Goal: Task Accomplishment & Management: Manage account settings

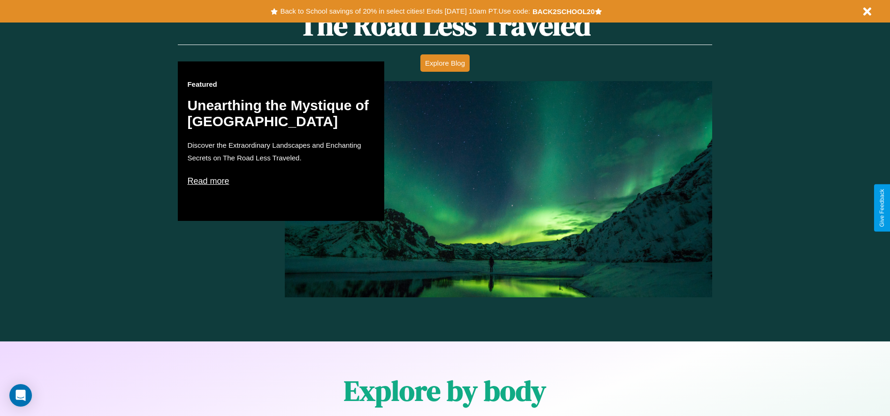
scroll to position [1346, 0]
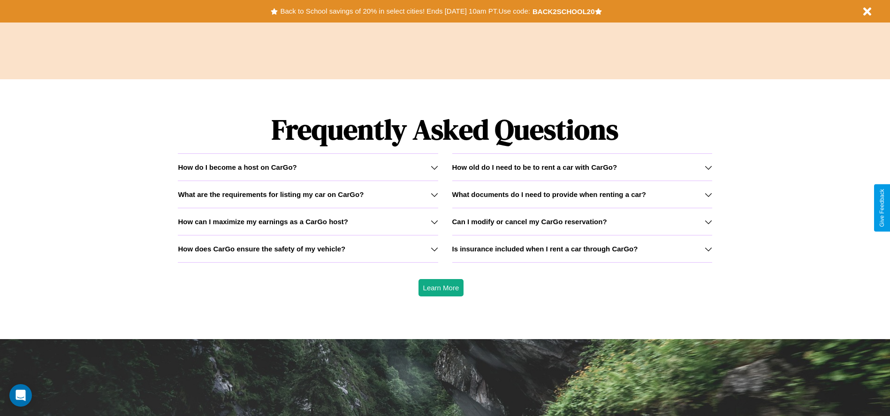
click at [582, 221] on h3 "Can I modify or cancel my CarGo reservation?" at bounding box center [529, 222] width 155 height 8
click at [434, 167] on icon at bounding box center [435, 168] width 8 height 8
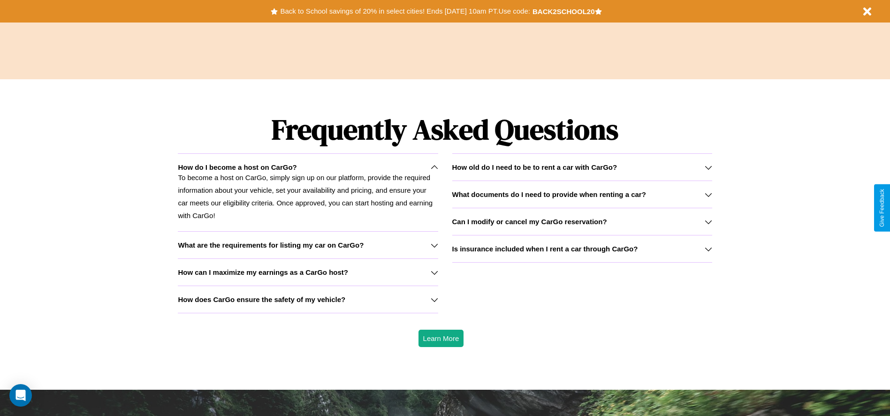
click at [434, 245] on icon at bounding box center [435, 246] width 8 height 8
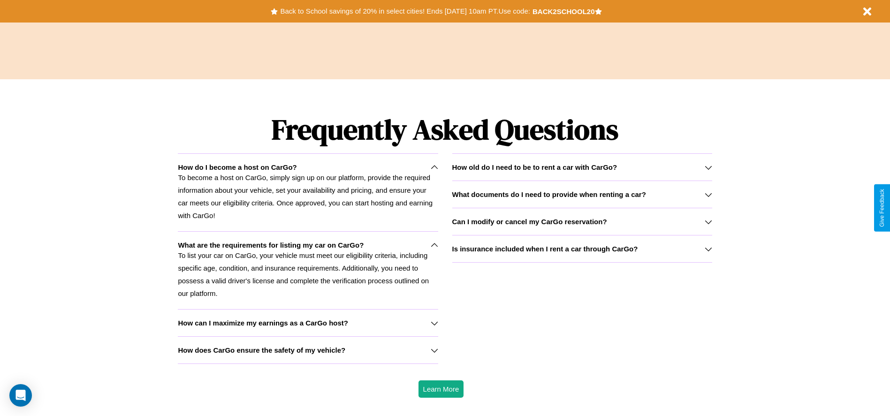
click at [308, 350] on h3 "How does CarGo ensure the safety of my vehicle?" at bounding box center [261, 350] width 167 height 8
click at [582, 221] on h3 "Can I modify or cancel my CarGo reservation?" at bounding box center [529, 222] width 155 height 8
click at [308, 270] on p "To list your car on CarGo, your vehicle must meet our eligibility criteria, inc…" at bounding box center [308, 274] width 260 height 51
click at [582, 194] on h3 "What documents do I need to provide when renting a car?" at bounding box center [549, 194] width 194 height 8
click at [405, 11] on button "Back to School savings of 20% in select cities! Ends [DATE] 10am PT. Use code:" at bounding box center [405, 11] width 254 height 13
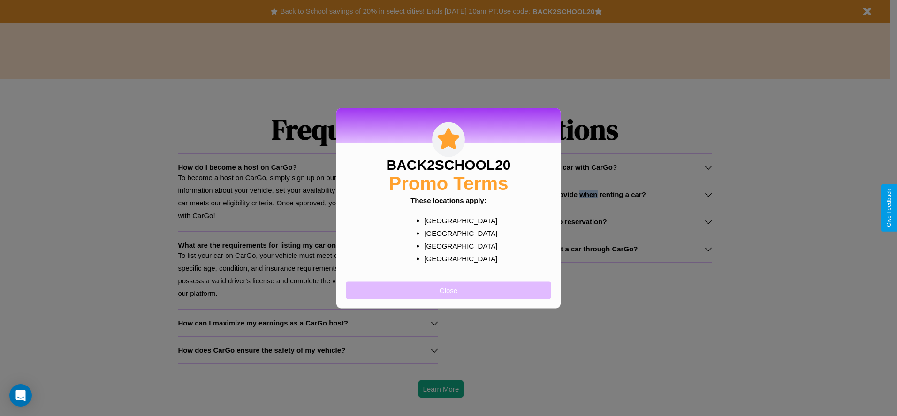
click at [448, 290] on button "Close" at bounding box center [448, 289] width 205 height 17
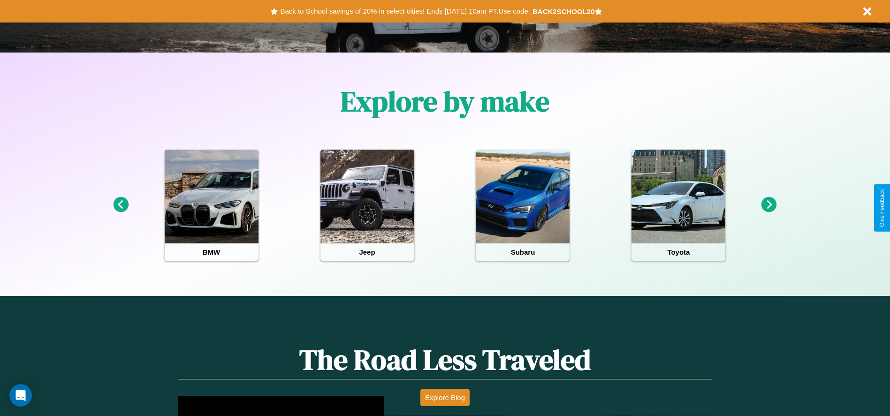
scroll to position [0, 0]
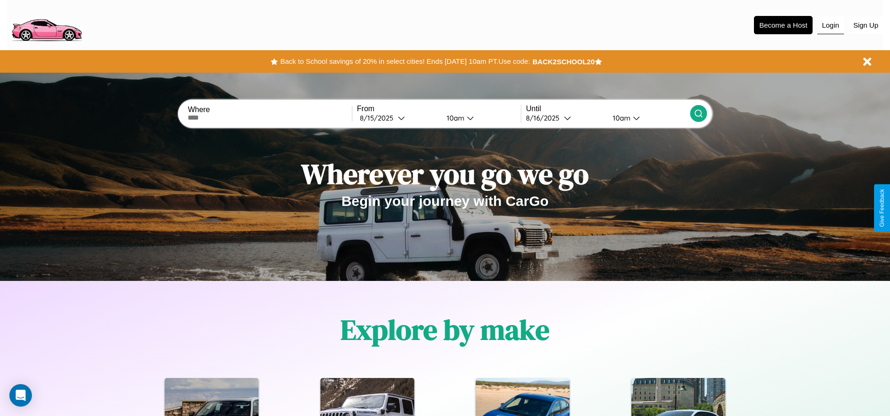
click at [830, 25] on button "Login" at bounding box center [830, 25] width 27 height 18
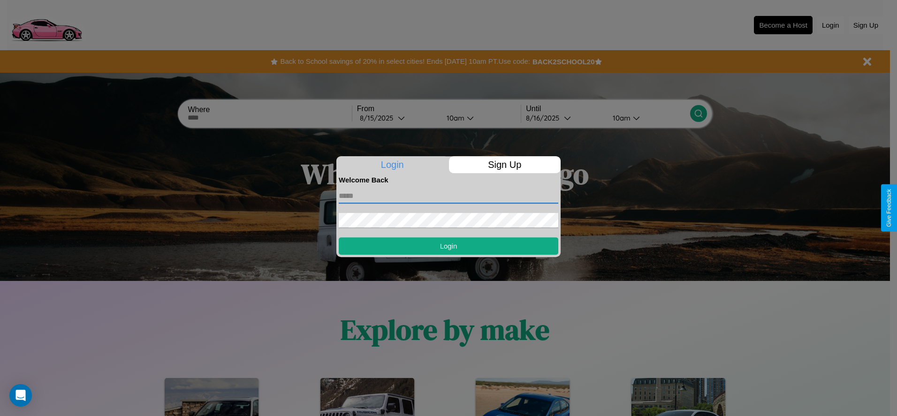
click at [448, 196] on input "text" at bounding box center [449, 196] width 220 height 15
type input "**********"
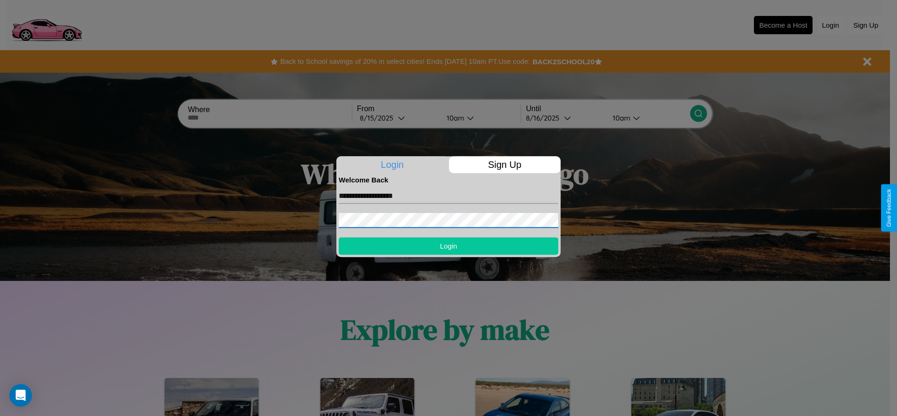
click at [448, 246] on button "Login" at bounding box center [449, 245] width 220 height 17
